Goal: Task Accomplishment & Management: Manage account settings

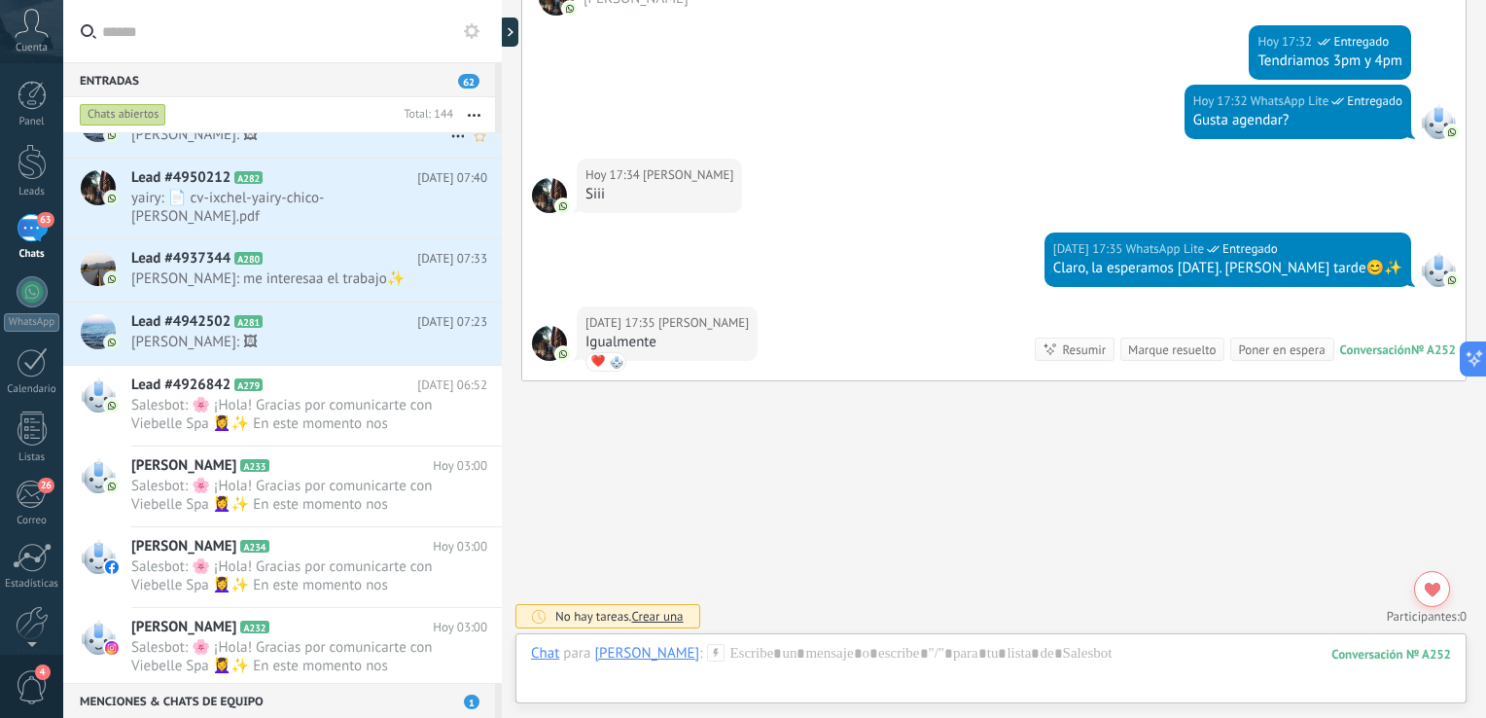
scroll to position [1641, 0]
click at [340, 201] on span "yairy: 📄 cv-ixchel-yairy-chico-[PERSON_NAME].pdf" at bounding box center [290, 205] width 319 height 37
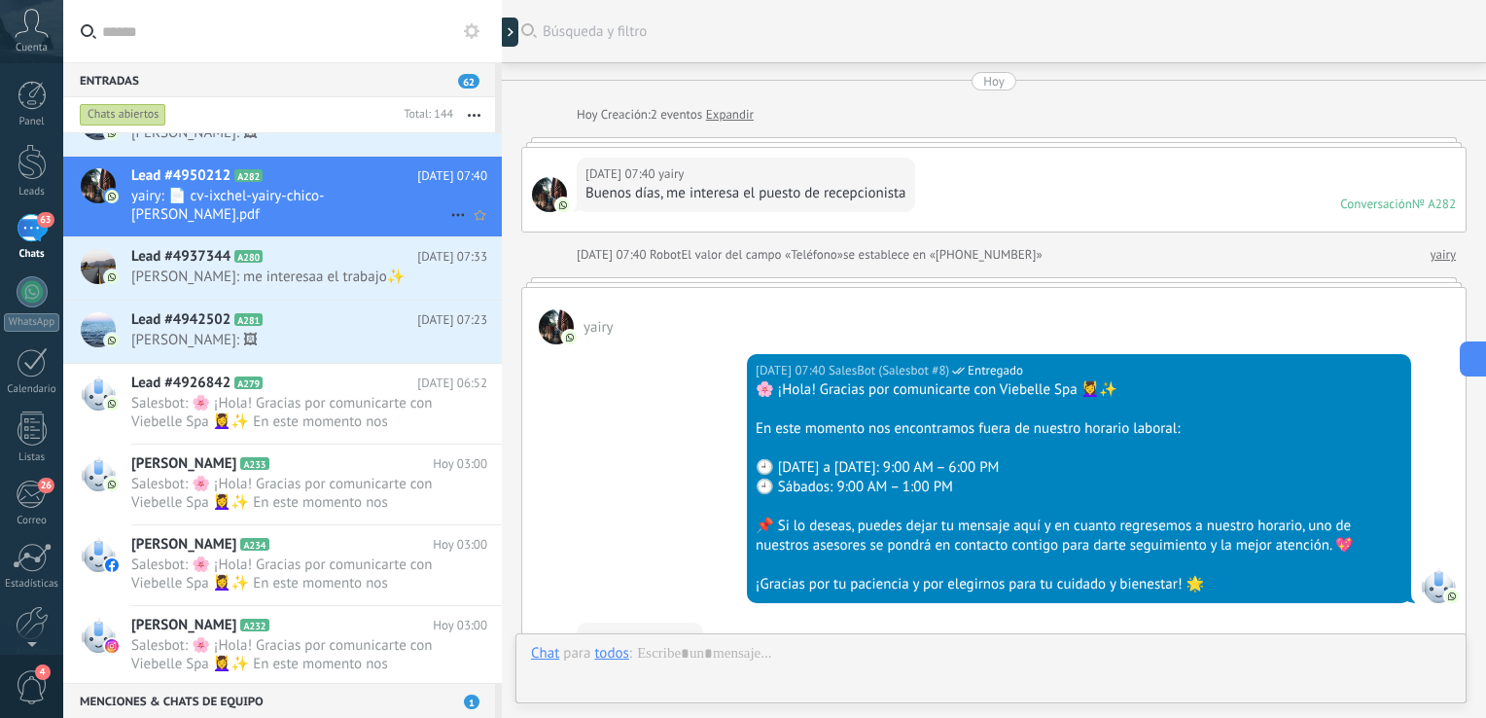
scroll to position [418, 0]
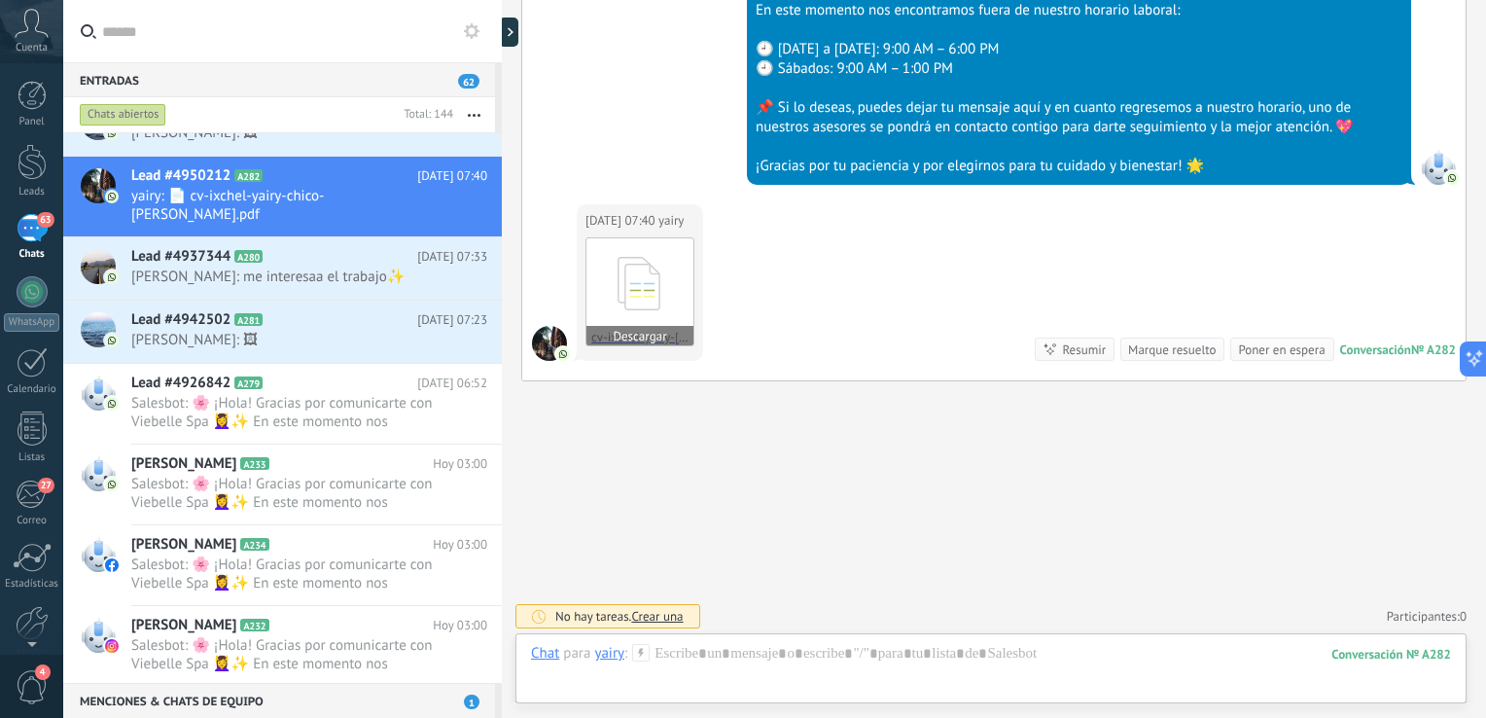
click at [637, 274] on icon at bounding box center [640, 283] width 76 height 81
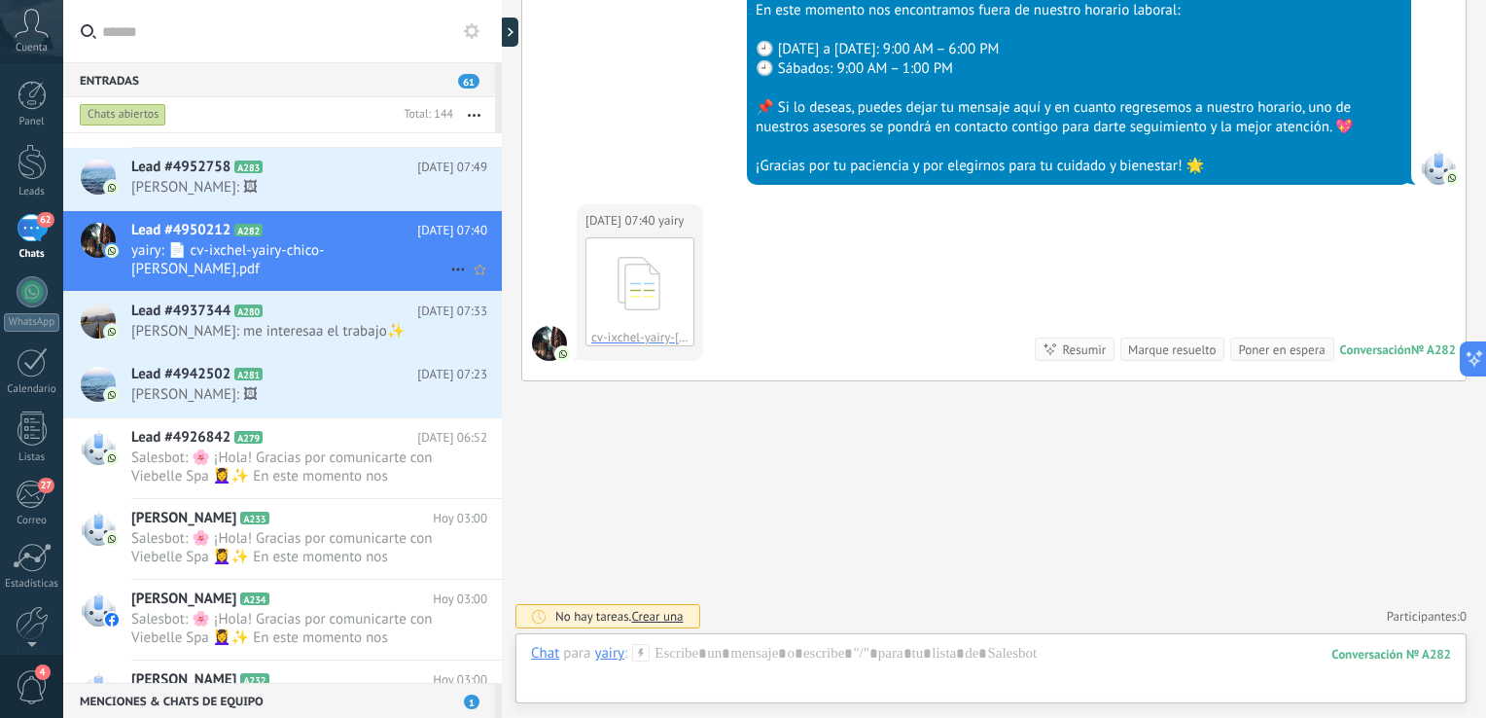
scroll to position [1565, 0]
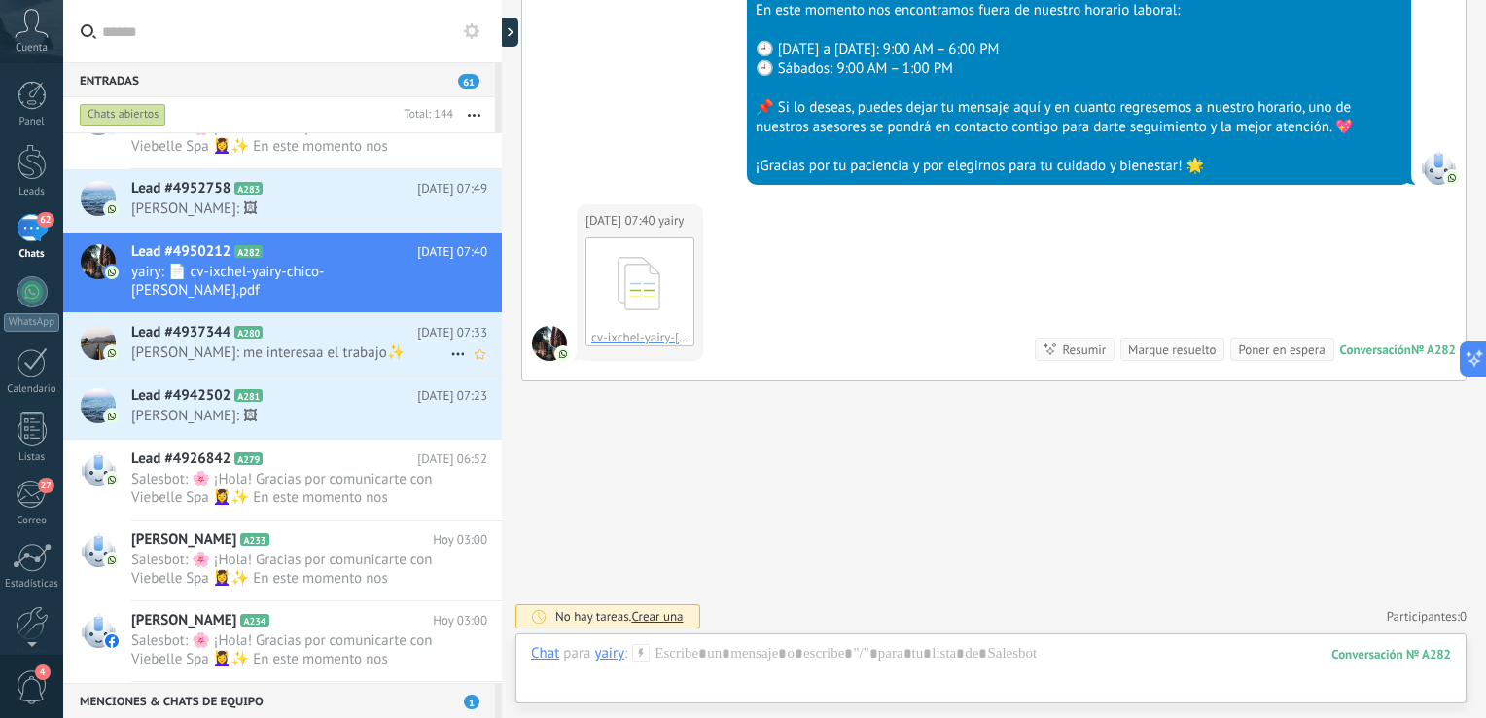
click at [327, 323] on h2 "Lead #4937344 A280" at bounding box center [274, 332] width 286 height 19
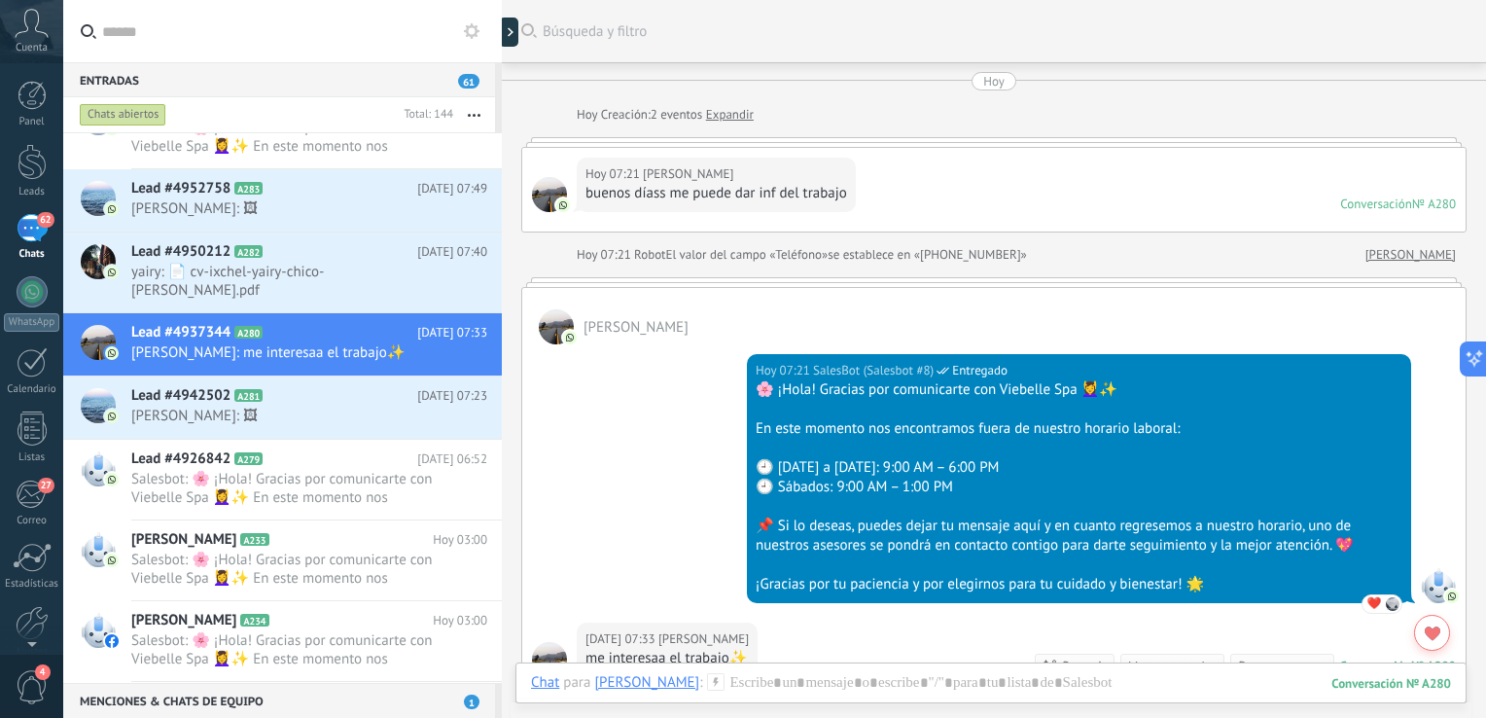
click at [746, 111] on link "Expandir" at bounding box center [730, 114] width 48 height 19
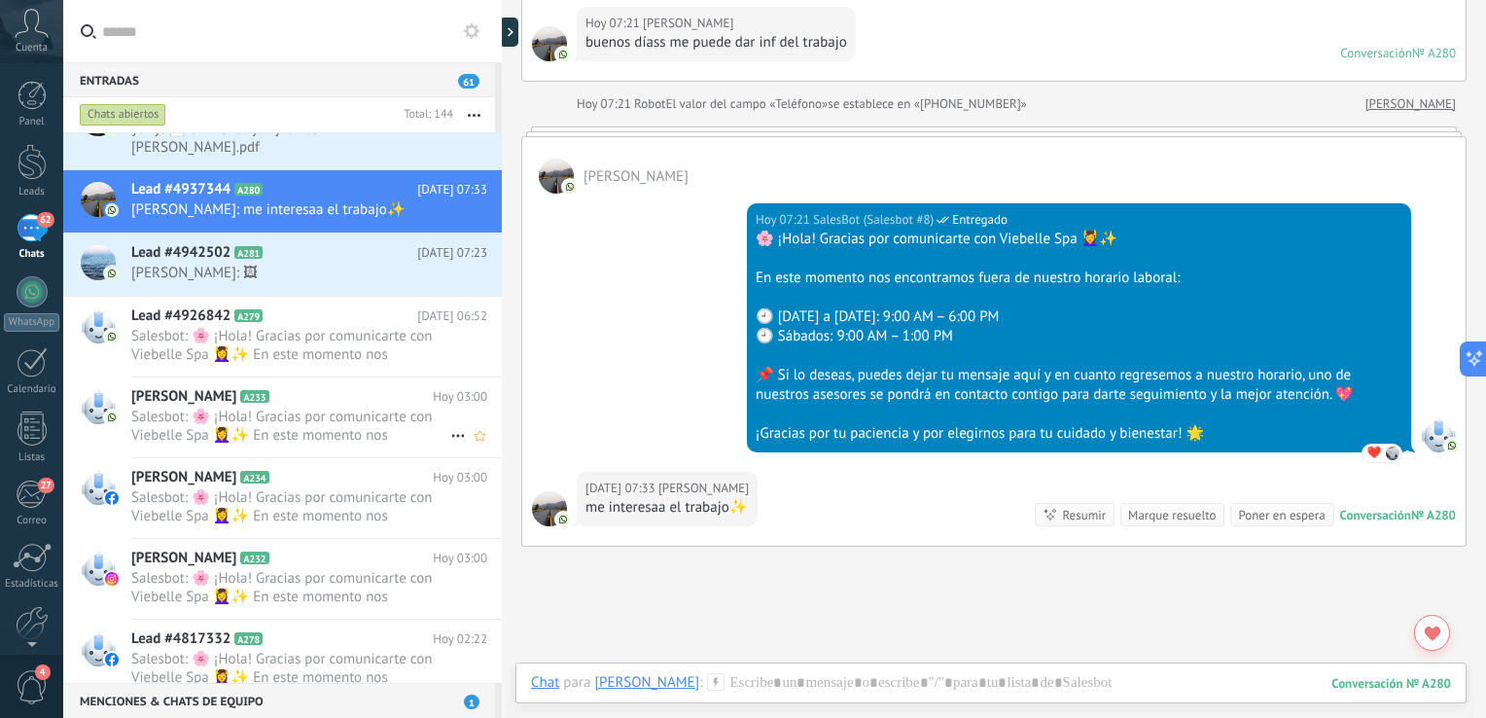
scroll to position [1747, 0]
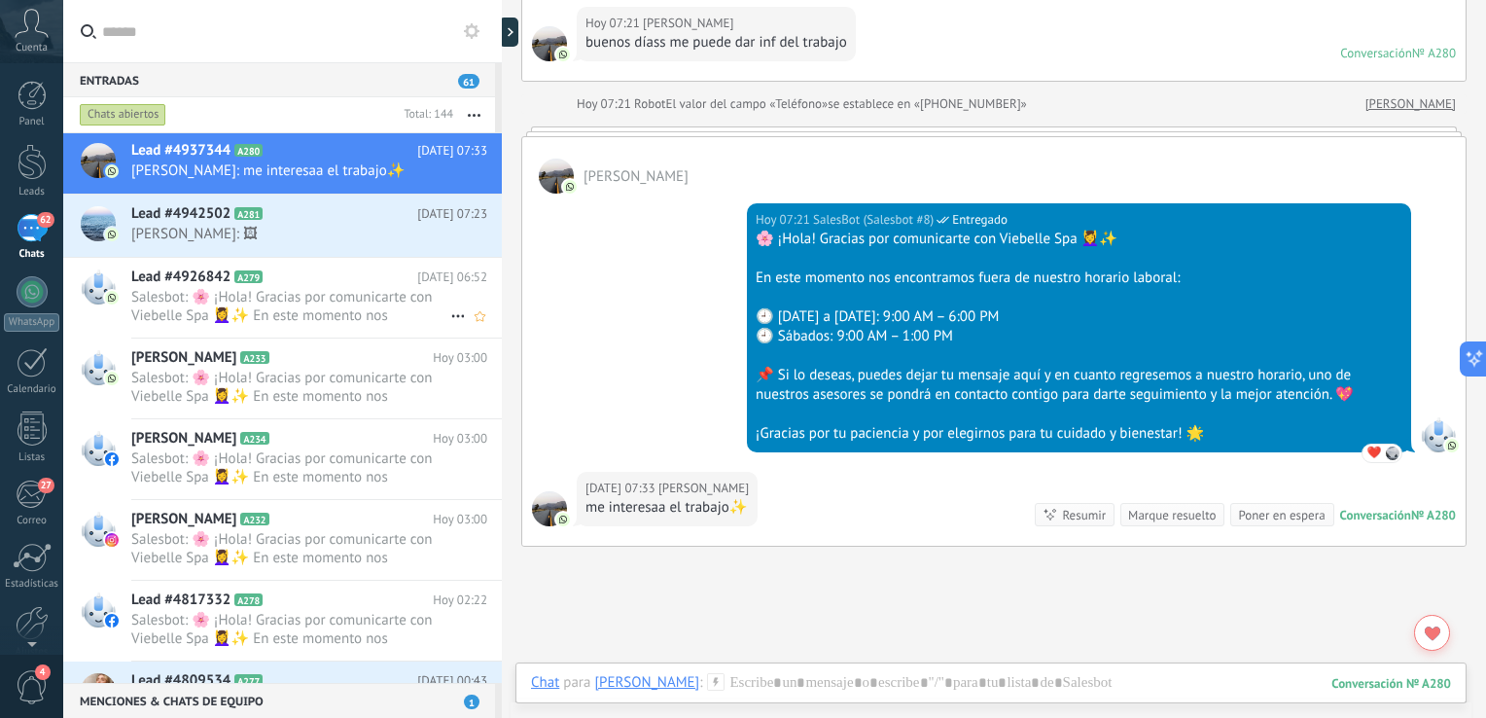
click at [346, 288] on span "Salesbot: 🌸 ¡Hola! Gracias por comunicarte con Viebelle Spa 💆‍♀️✨ En este momen…" at bounding box center [290, 306] width 319 height 37
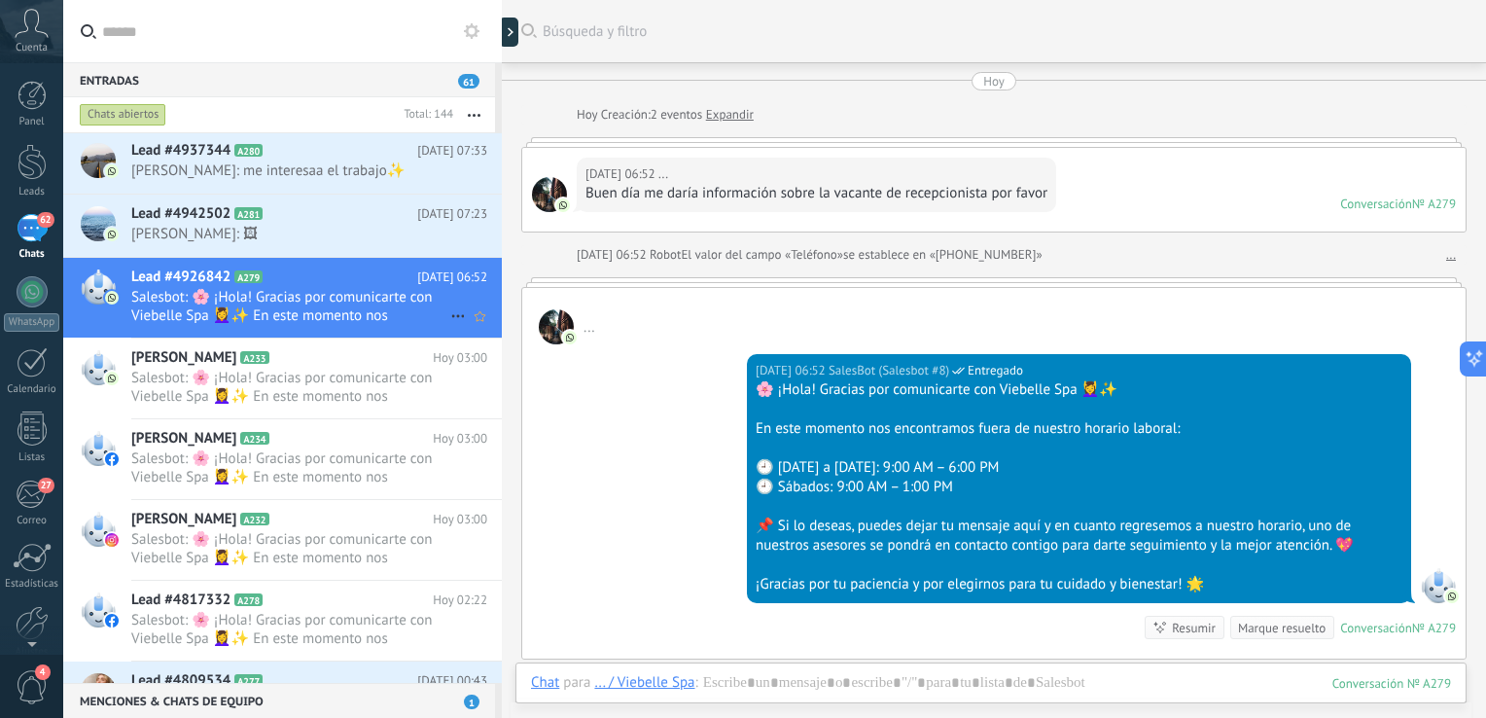
scroll to position [108, 0]
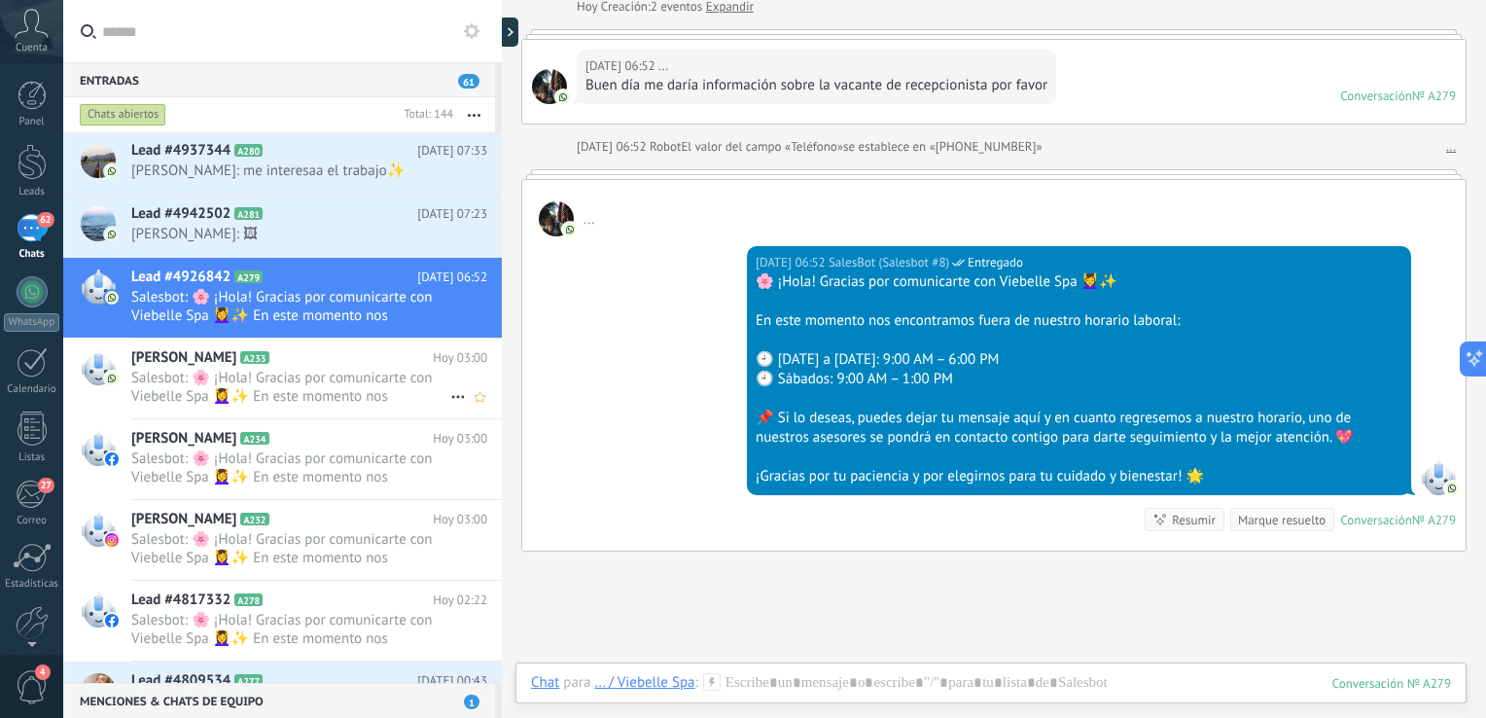
click at [336, 369] on span "Salesbot: 🌸 ¡Hola! Gracias por comunicarte con Viebelle Spa 💆‍♀️✨ En este momen…" at bounding box center [290, 387] width 319 height 37
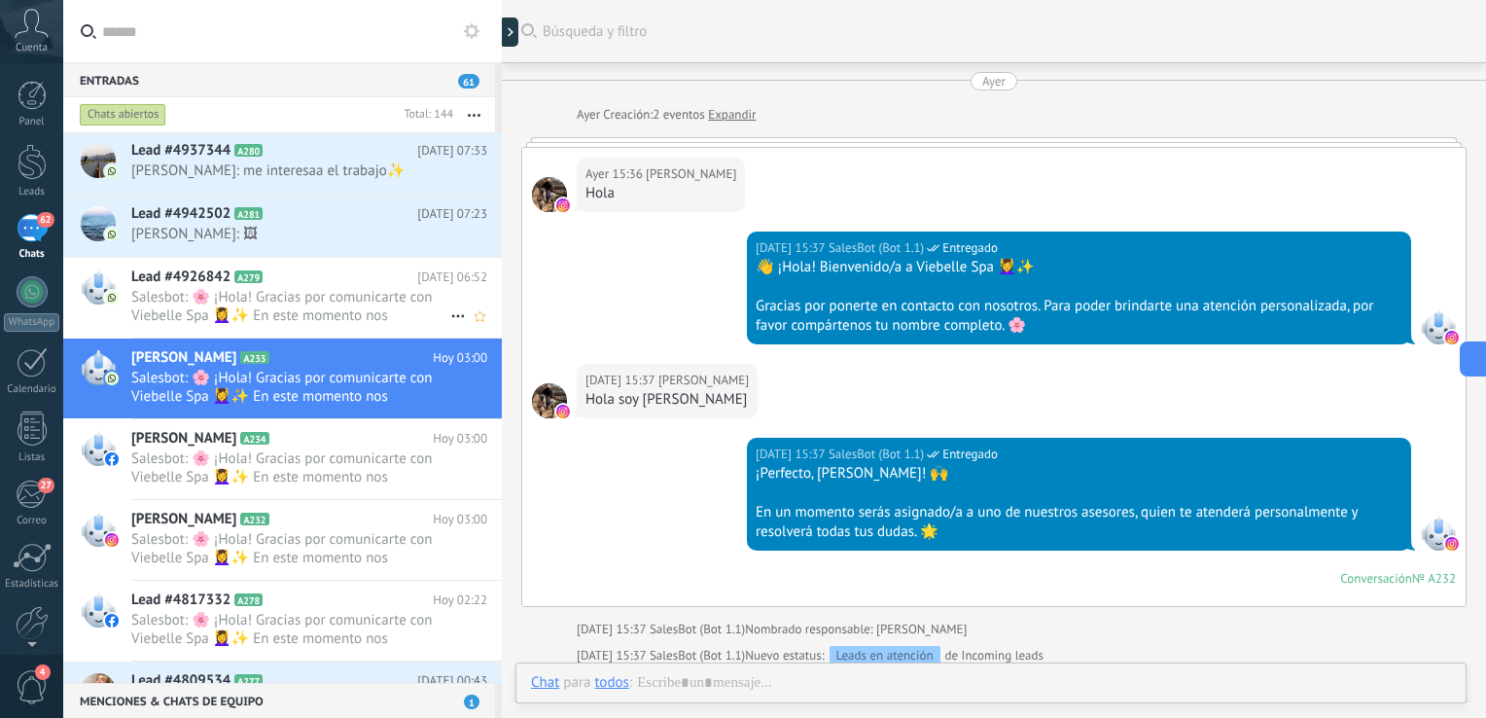
click at [346, 288] on span "Salesbot: 🌸 ¡Hola! Gracias por comunicarte con Viebelle Spa 💆‍♀️✨ En este momen…" at bounding box center [290, 306] width 319 height 37
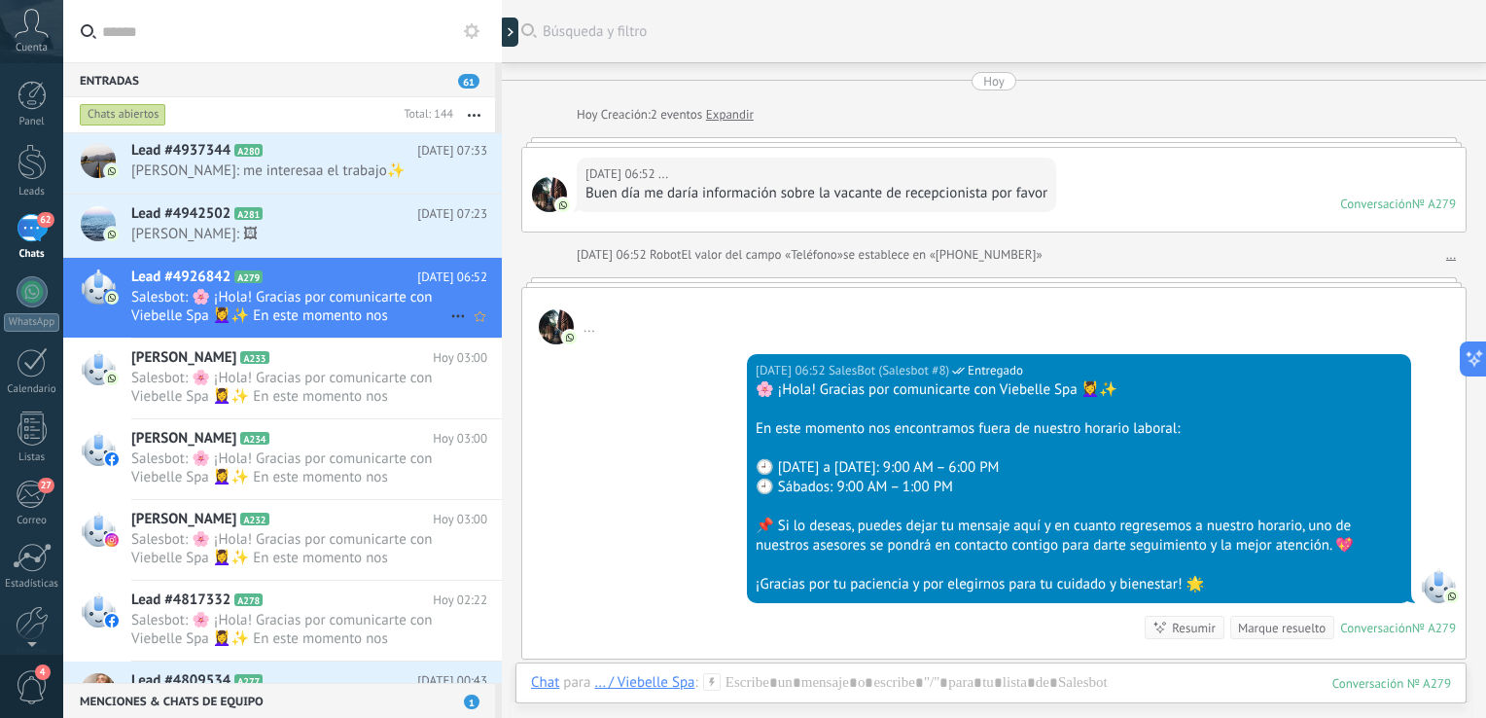
scroll to position [108, 0]
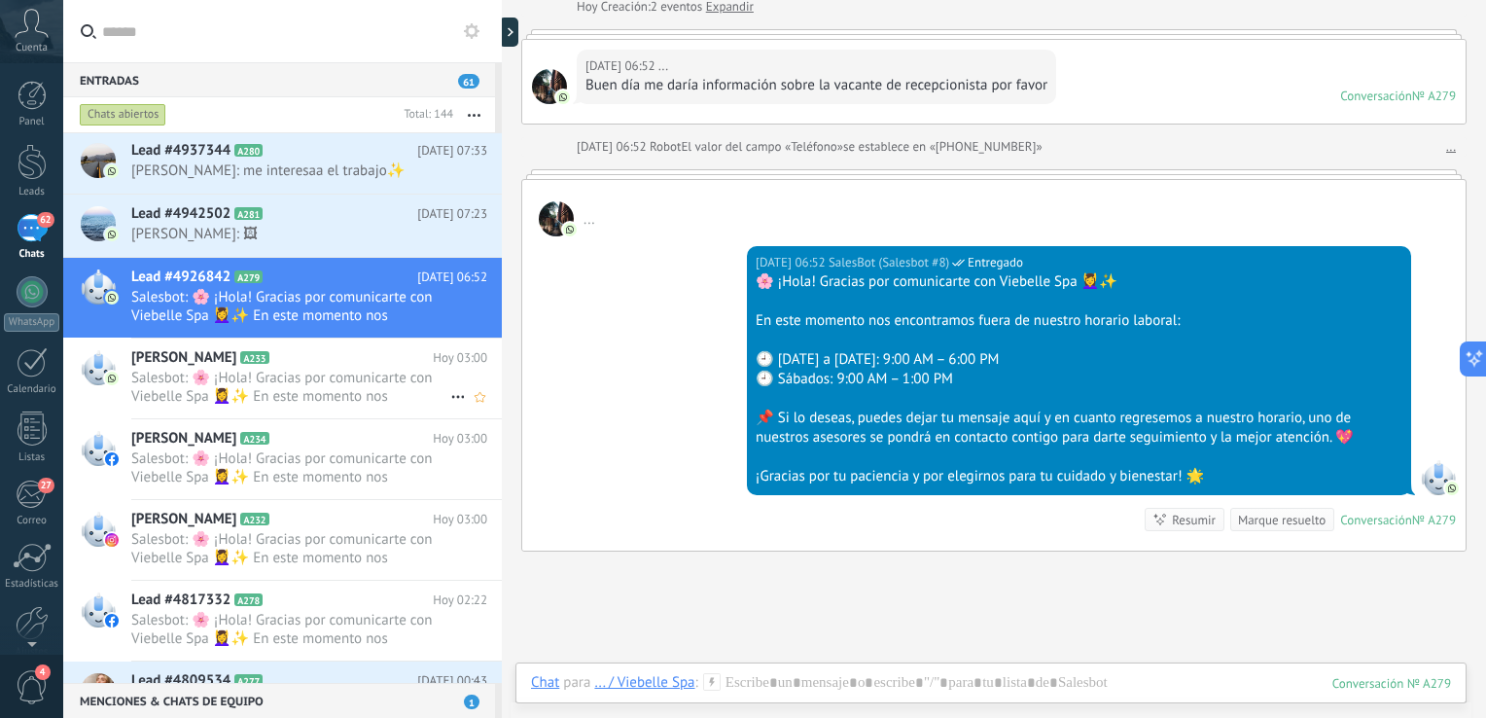
click at [316, 369] on span "Salesbot: 🌸 ¡Hola! Gracias por comunicarte con Viebelle Spa 💆‍♀️✨ En este momen…" at bounding box center [290, 387] width 319 height 37
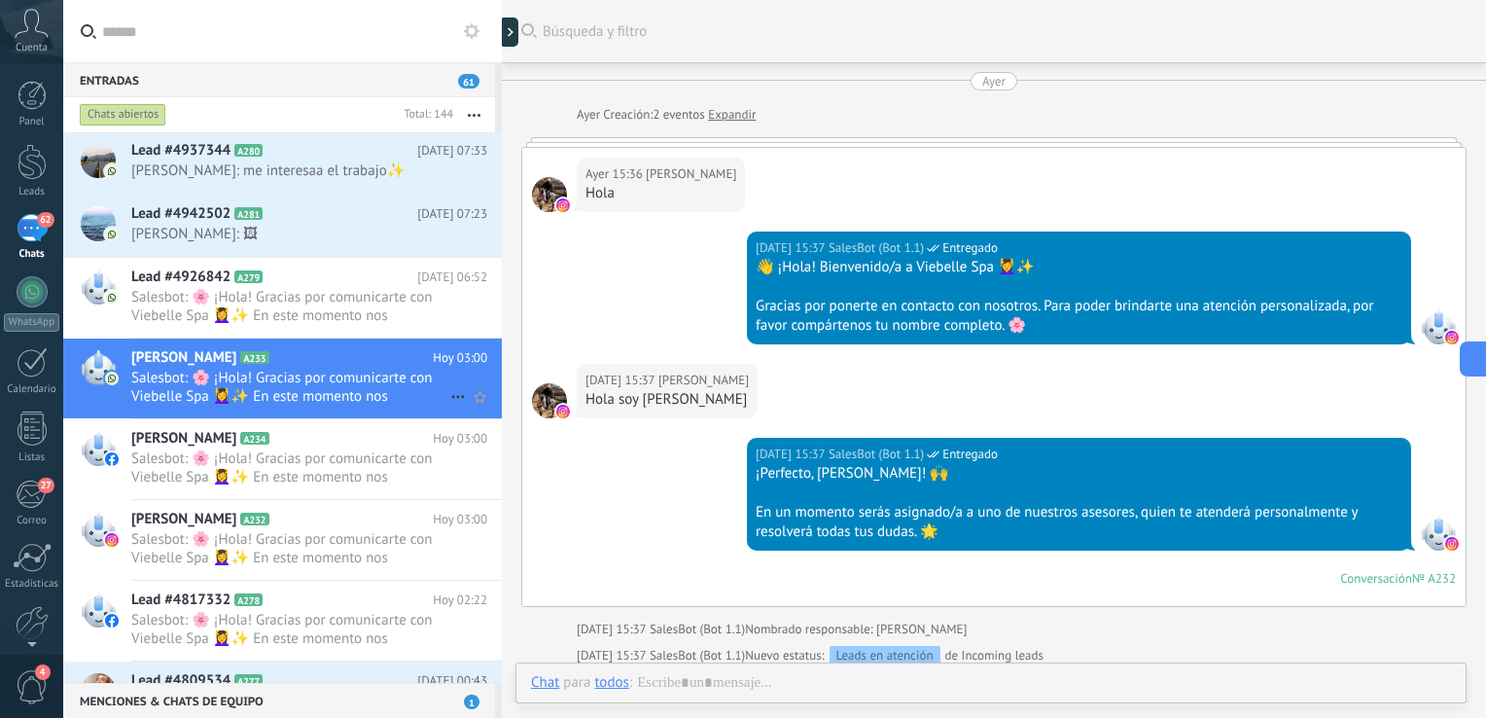
scroll to position [4116, 0]
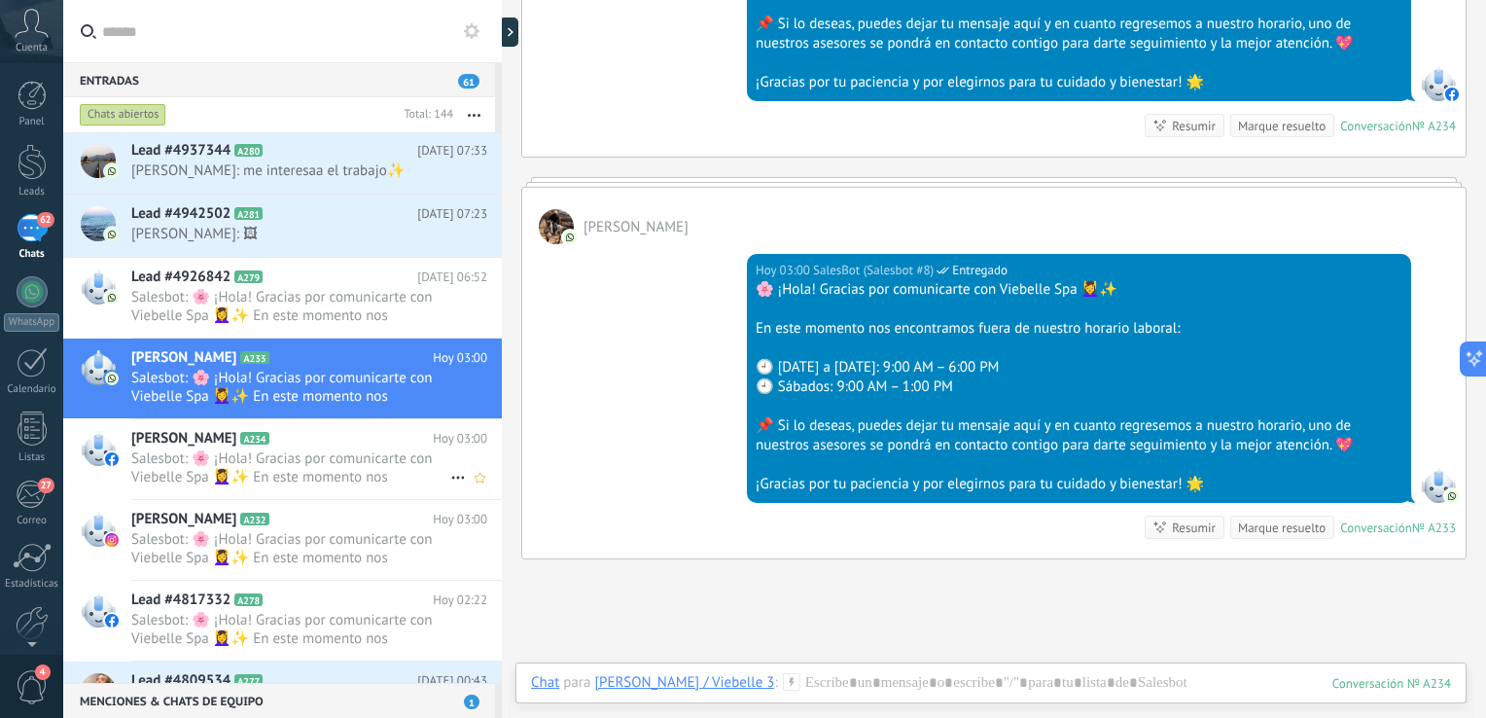
click at [301, 449] on span "Salesbot: 🌸 ¡Hola! Gracias por comunicarte con Viebelle Spa 💆‍♀️✨ En este momen…" at bounding box center [290, 467] width 319 height 37
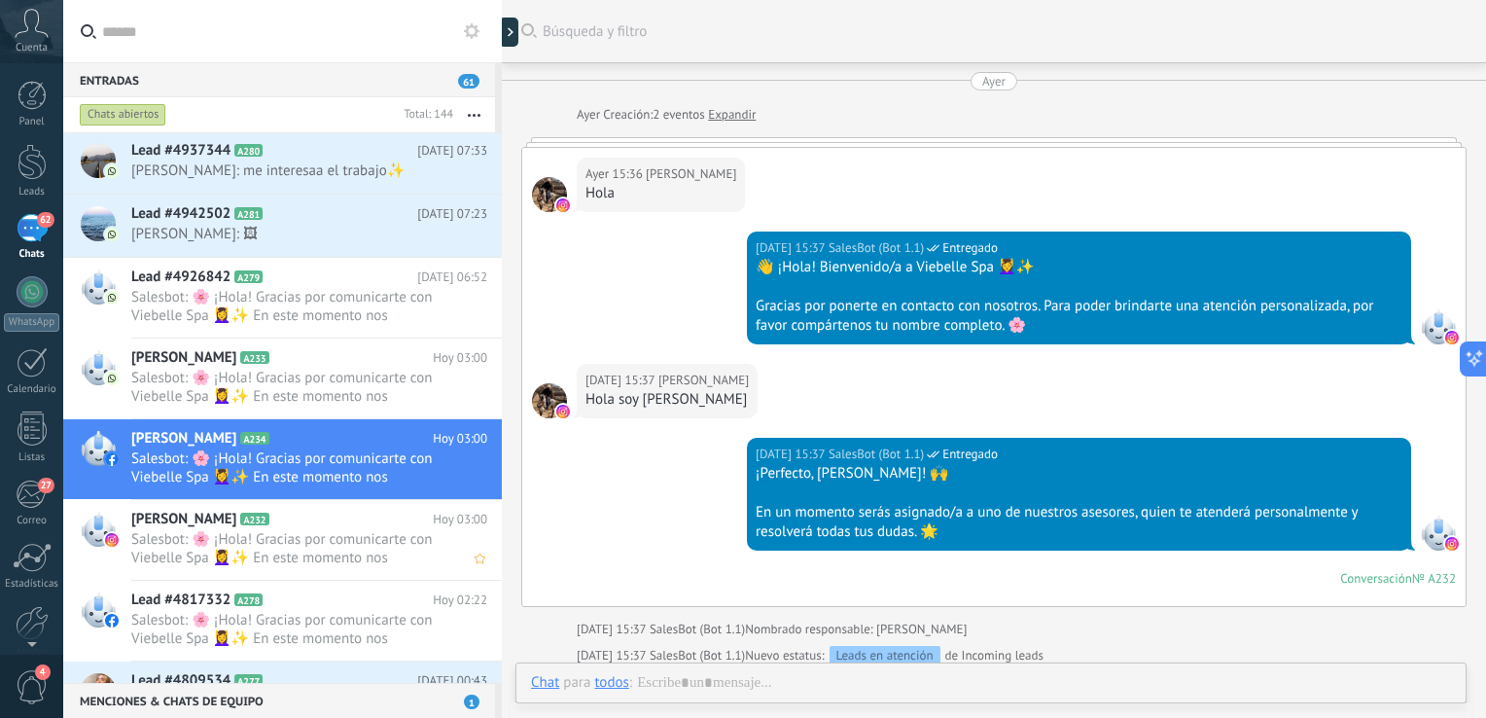
scroll to position [3715, 0]
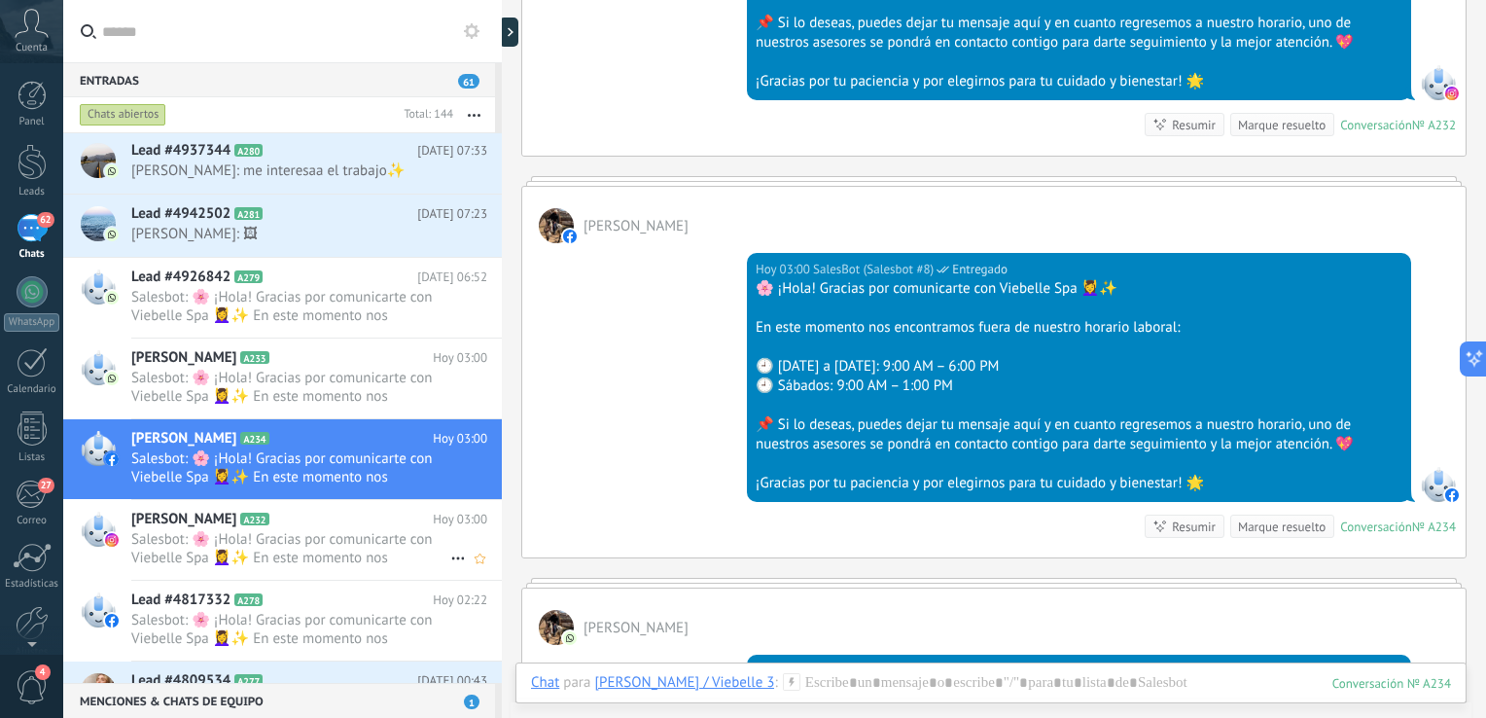
click at [315, 530] on span "Salesbot: 🌸 ¡Hola! Gracias por comunicarte con Viebelle Spa 💆‍♀️✨ En este momen…" at bounding box center [290, 548] width 319 height 37
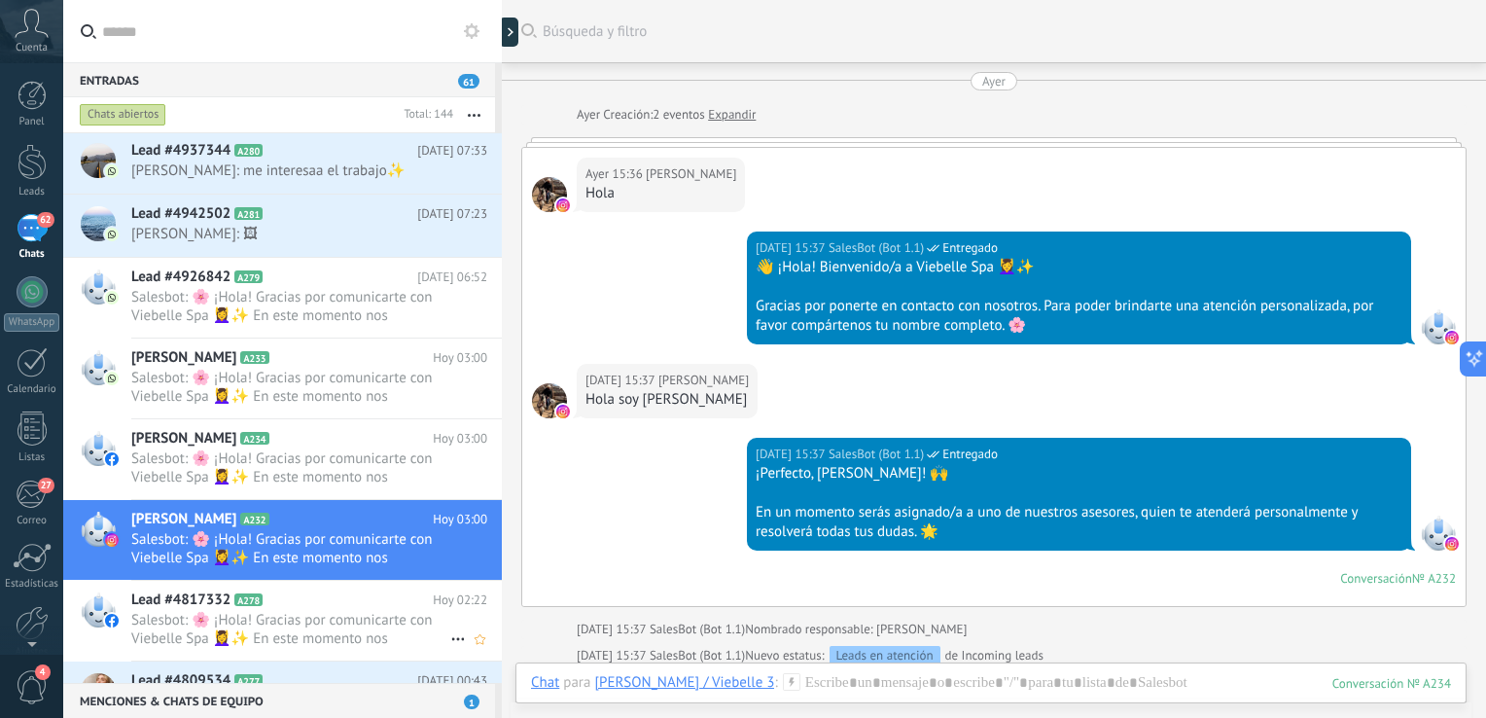
scroll to position [3314, 0]
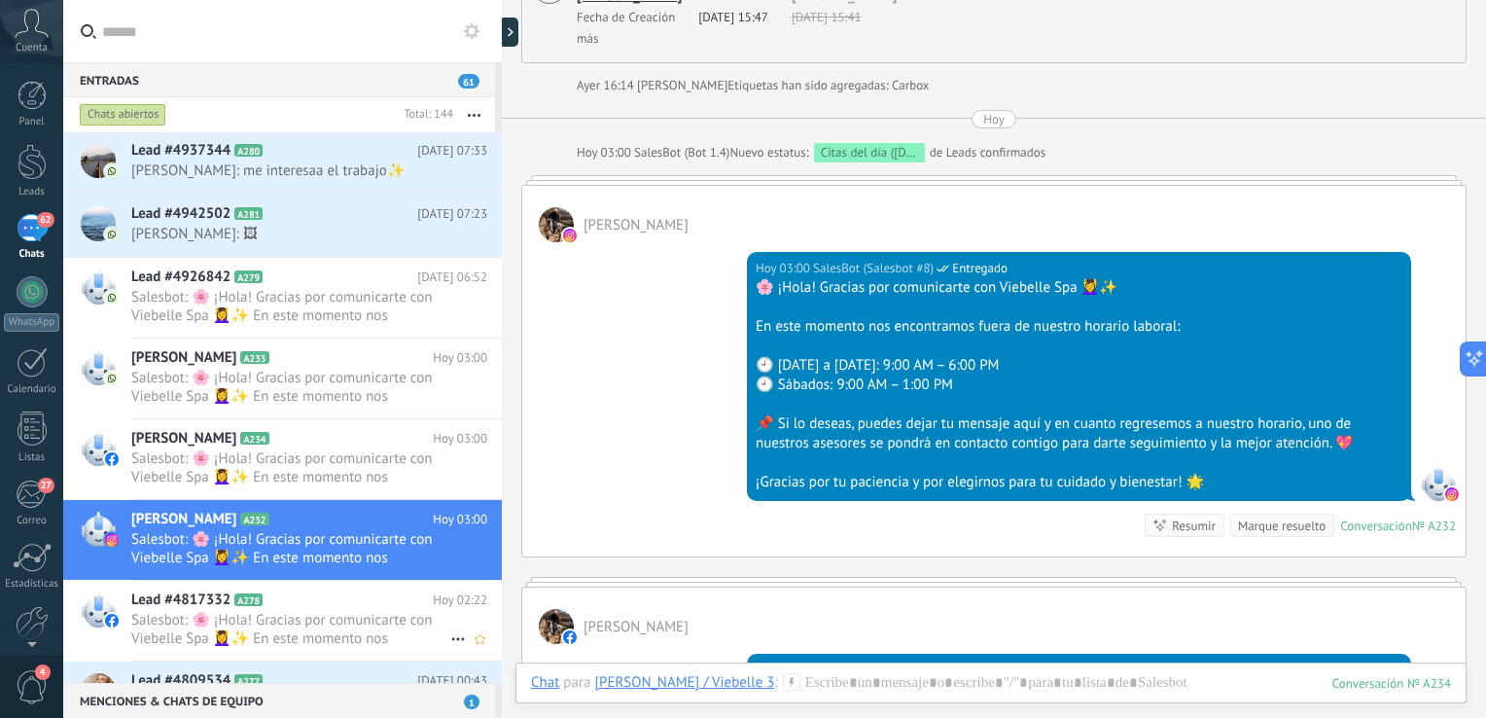
click at [316, 590] on h2 "Lead #4817332 A278" at bounding box center [281, 599] width 301 height 19
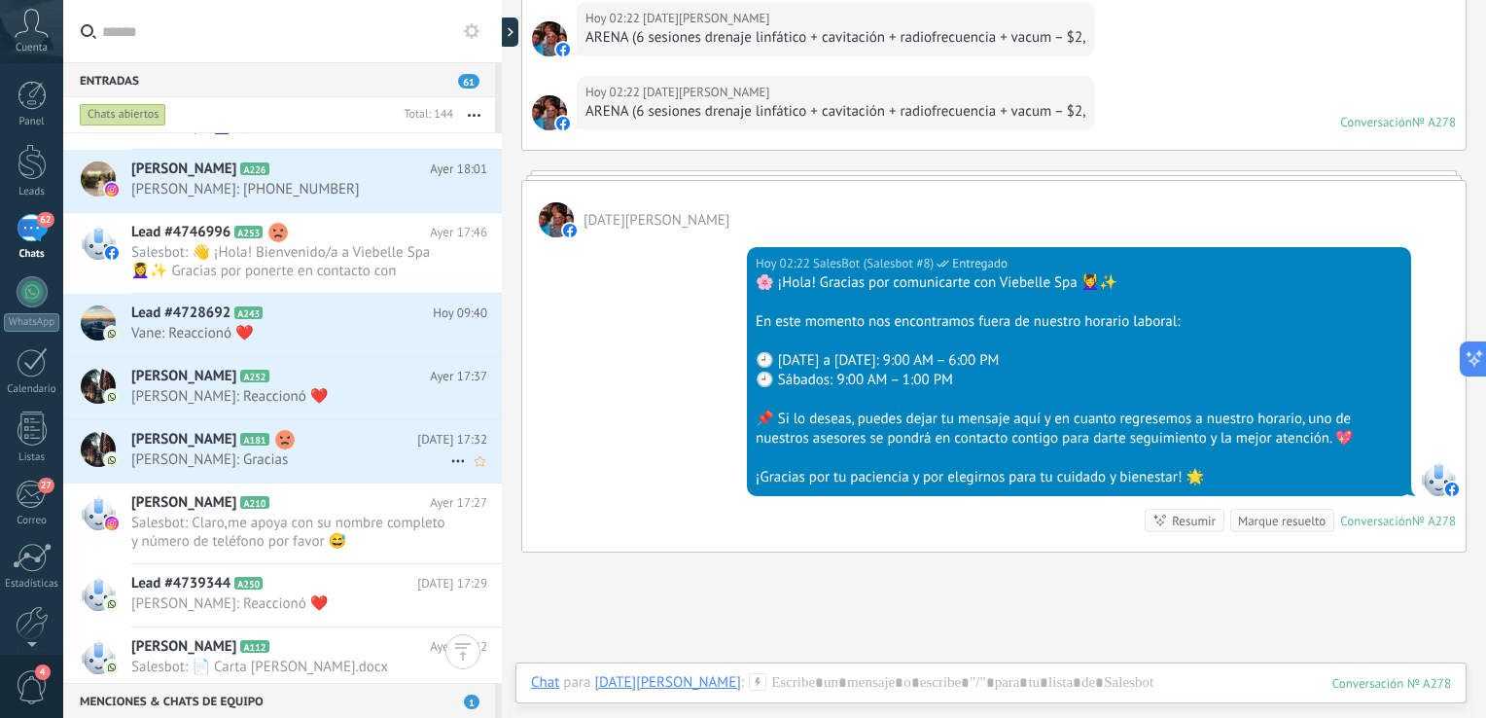
scroll to position [3710, 0]
click at [295, 379] on icon at bounding box center [284, 374] width 19 height 19
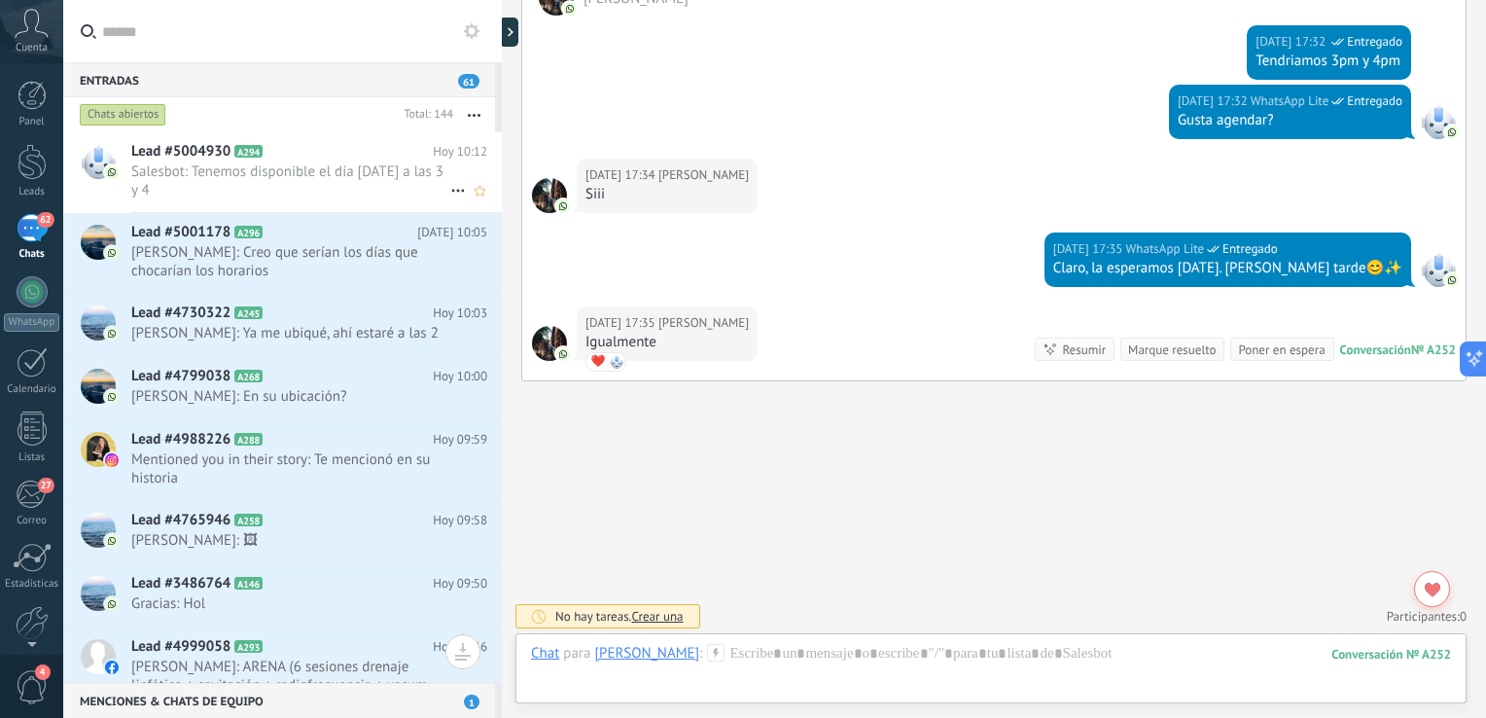
click at [355, 158] on h2 "Lead #5004930 A294" at bounding box center [281, 151] width 301 height 19
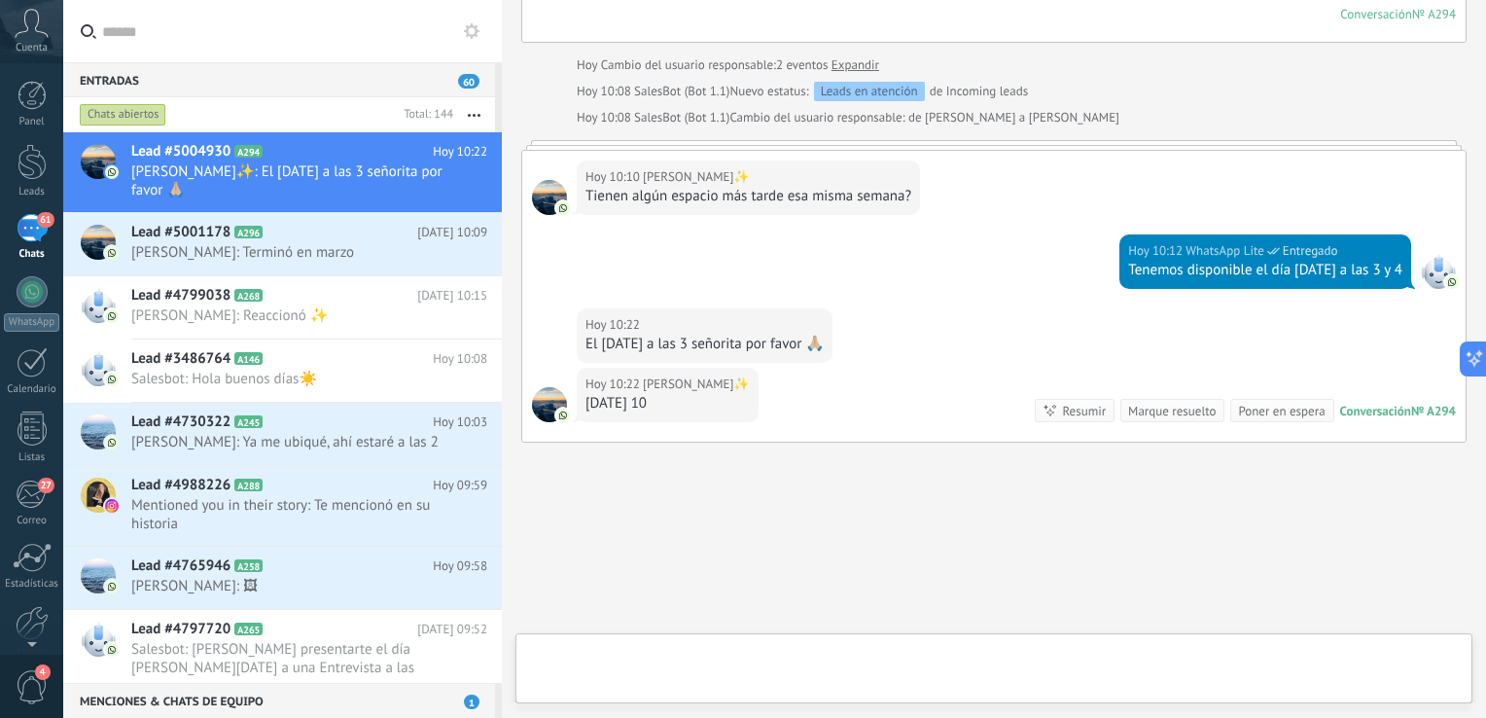
scroll to position [1279, 0]
